Goal: Transaction & Acquisition: Purchase product/service

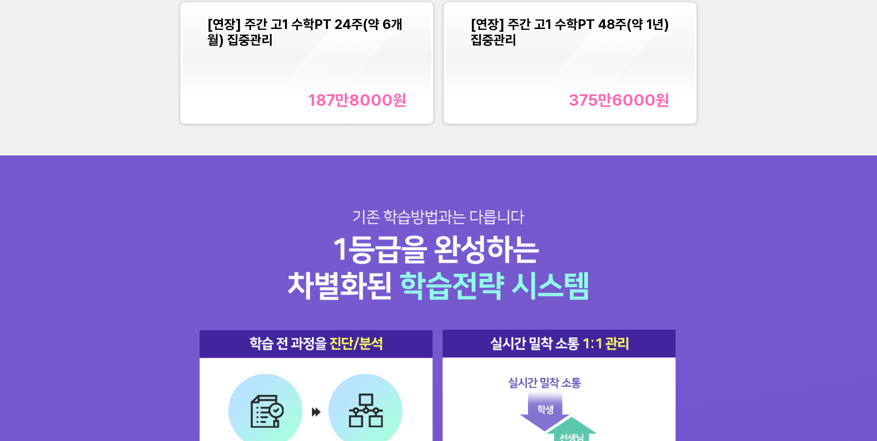
scroll to position [1381, 0]
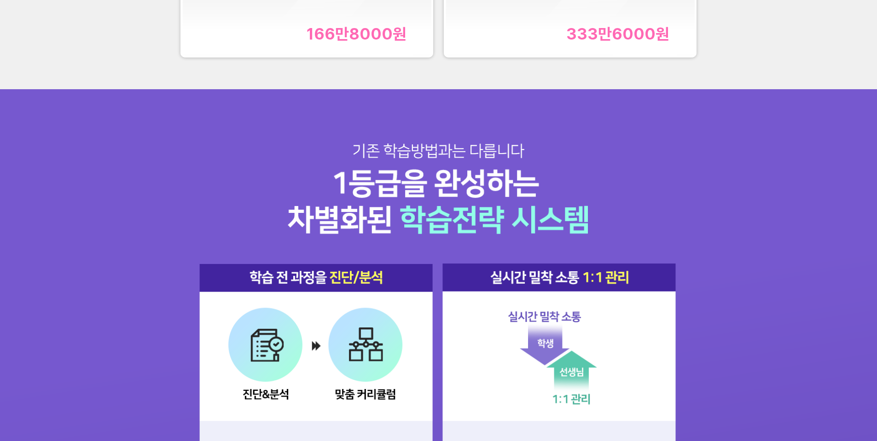
scroll to position [1104, 0]
